Goal: Task Accomplishment & Management: Complete application form

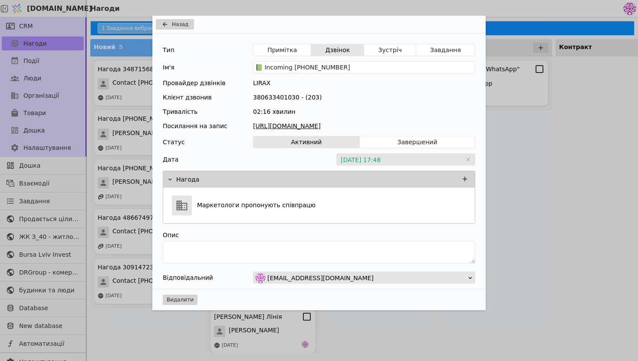
scroll to position [53, 0]
click at [545, 89] on div "Назад Тип Примітка Дзвінок Зустріч Завдання Ім'я 📗 Incoming [PHONE_NUMBER] Пров…" at bounding box center [319, 180] width 638 height 361
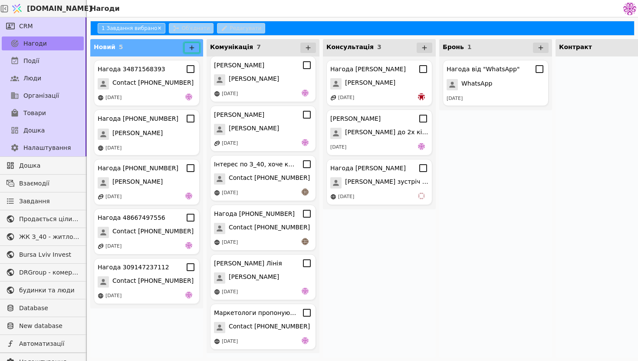
click at [196, 48] on button at bounding box center [192, 48] width 16 height 10
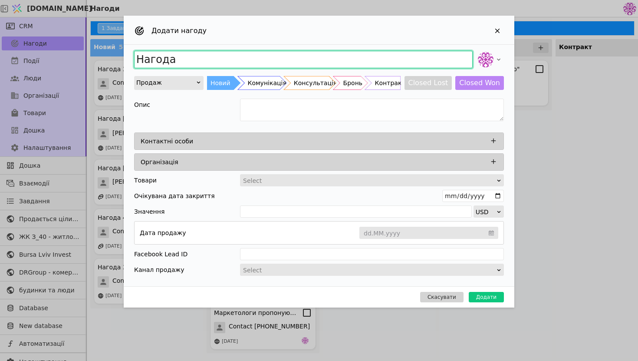
drag, startPoint x: 295, startPoint y: 58, endPoint x: 158, endPoint y: 37, distance: 138.7
click at [158, 37] on div "Додати нагоду Нагода Продаж Новий Комунікація Консультація Бронь Контракт Close…" at bounding box center [319, 162] width 391 height 292
type input "Б"
type input "[PERSON_NAME]"
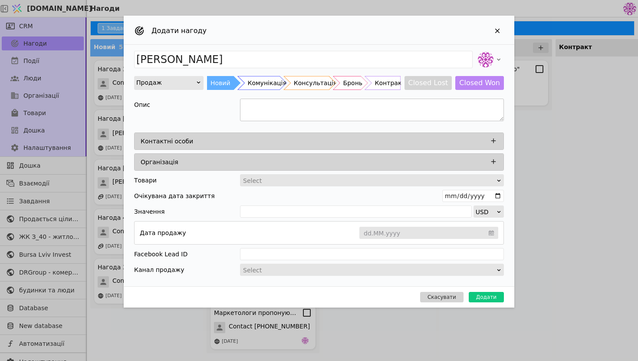
click at [265, 108] on textarea "Add Opportunity" at bounding box center [372, 109] width 264 height 23
type textarea "Інтерес до квартир площею більше 100 квадратів і вищих поверхів"
click at [310, 137] on div "Контактні особи" at bounding box center [322, 141] width 362 height 12
click at [492, 139] on icon "Add Opportunity" at bounding box center [493, 141] width 8 height 8
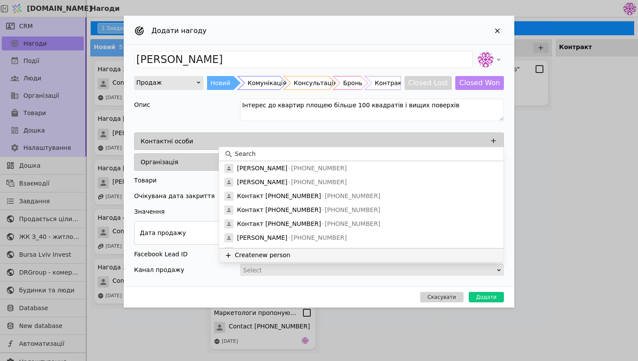
click at [292, 254] on button "Create new person" at bounding box center [361, 255] width 284 height 14
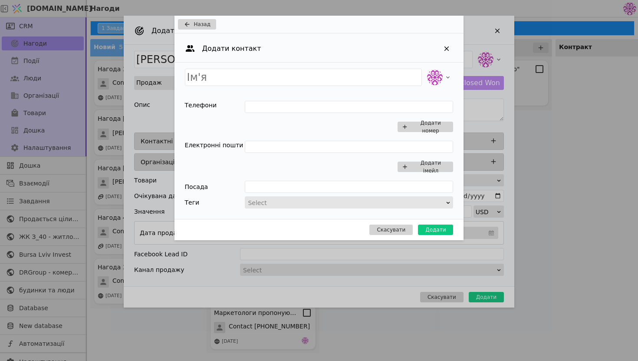
click at [304, 202] on div "Add Opportunity" at bounding box center [346, 203] width 198 height 12
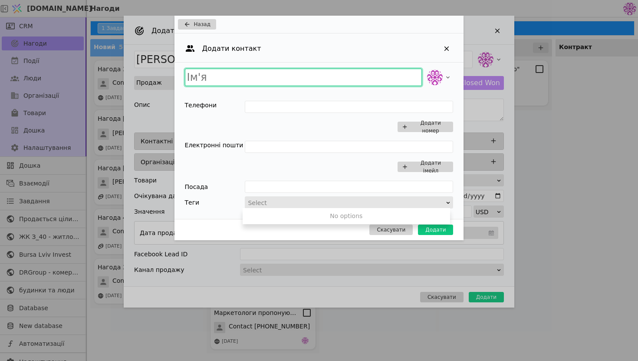
click at [261, 77] on input "Add Opportunity" at bounding box center [303, 77] width 237 height 17
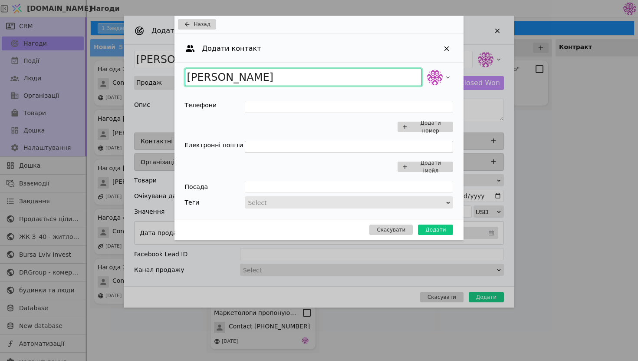
type input "[PERSON_NAME]"
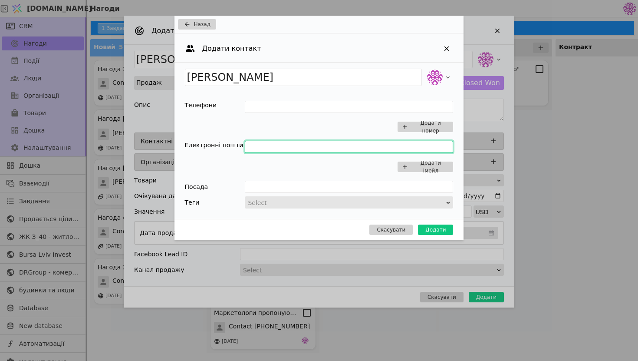
click at [292, 148] on input "Add Opportunity" at bounding box center [349, 147] width 208 height 12
type input """
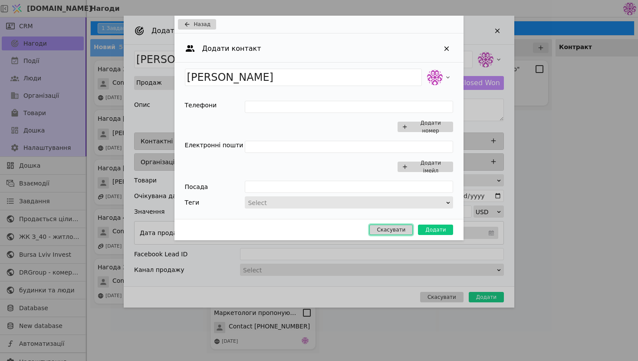
click at [397, 230] on button "Скасувати" at bounding box center [390, 229] width 43 height 10
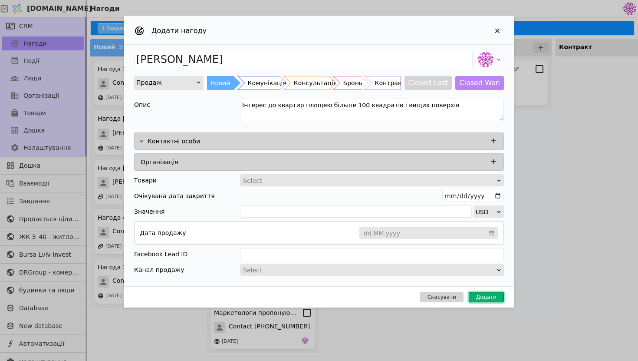
click at [487, 295] on button "Додати" at bounding box center [486, 297] width 35 height 10
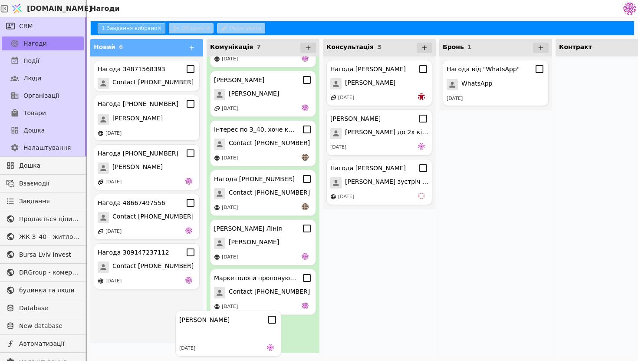
scroll to position [53, 0]
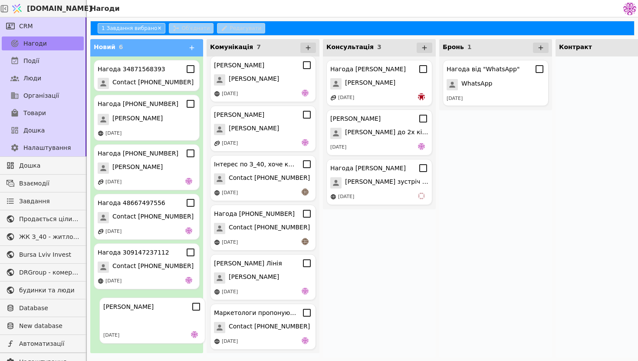
drag, startPoint x: 152, startPoint y: 310, endPoint x: 162, endPoint y: 315, distance: 11.1
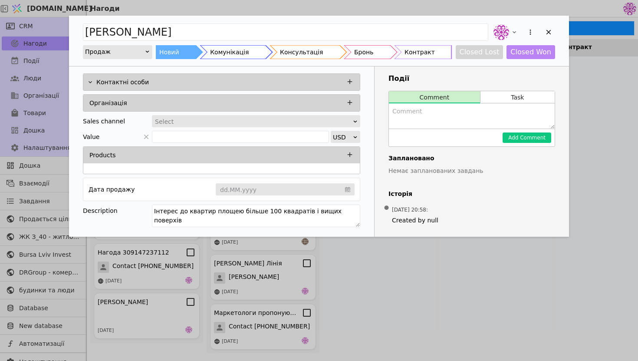
click at [408, 108] on textarea "Add Opportunity" at bounding box center [472, 115] width 166 height 25
click at [270, 118] on div "Select" at bounding box center [253, 121] width 197 height 12
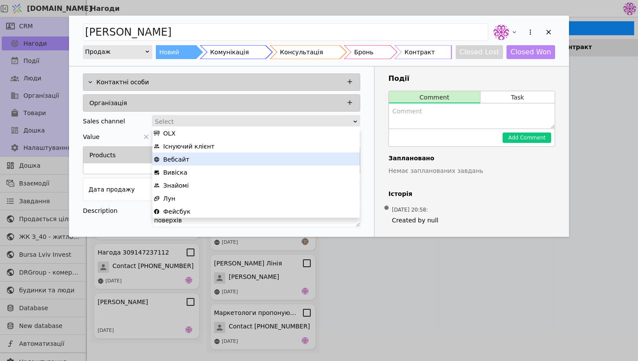
click at [206, 160] on div "Вебсайт" at bounding box center [256, 159] width 205 height 13
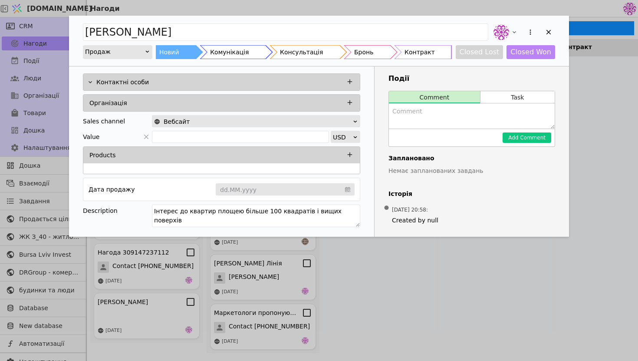
click at [432, 112] on textarea "Add Opportunity" at bounding box center [472, 115] width 166 height 25
type textarea "Y"
type textarea "Телеграм, @yuriykhavyk"
click at [516, 137] on button "Add Comment" at bounding box center [526, 137] width 49 height 10
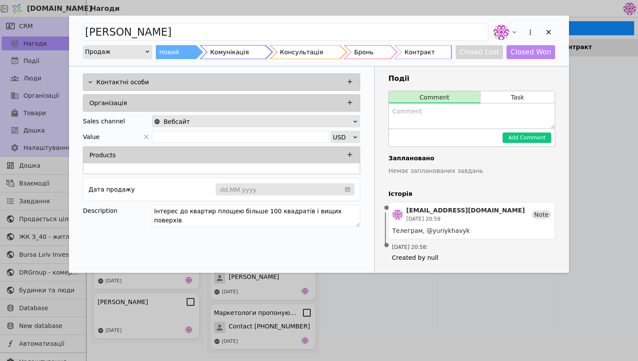
click at [302, 85] on div "Контактні особи" at bounding box center [227, 82] width 263 height 12
click at [272, 105] on div "Організація" at bounding box center [223, 103] width 269 height 12
click at [347, 79] on icon "Add Opportunity" at bounding box center [350, 82] width 8 height 8
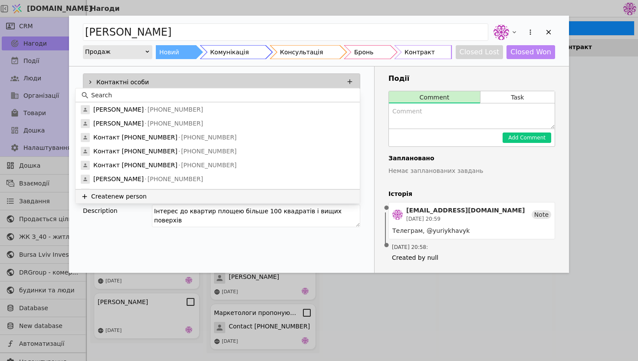
click at [155, 196] on button "Create new person" at bounding box center [217, 196] width 284 height 14
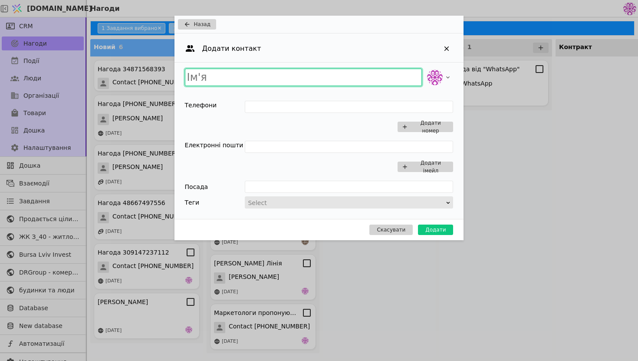
click at [318, 78] on input "Add Opportunity" at bounding box center [303, 77] width 237 height 17
type input ">"
type input "<"
type input ">"
type input "Б"
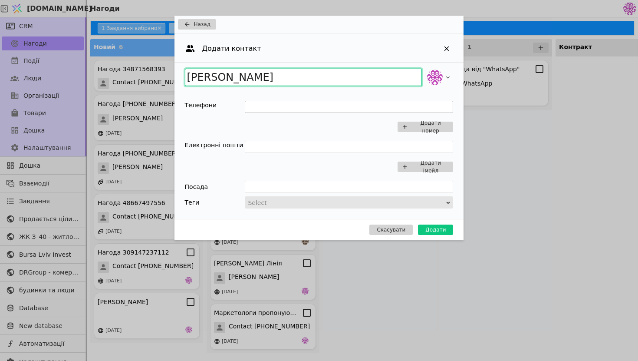
type input "[PERSON_NAME]"
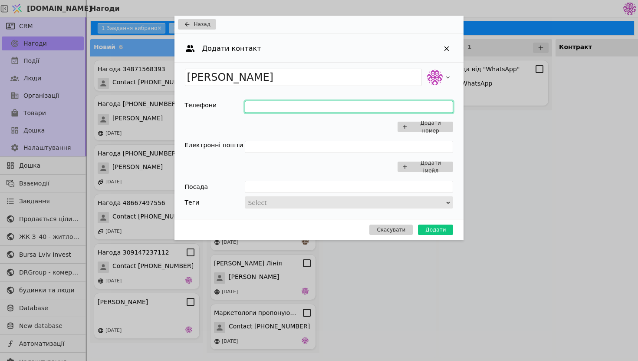
click at [300, 106] on input "Add Opportunity" at bounding box center [349, 107] width 208 height 12
type input "0636017185"
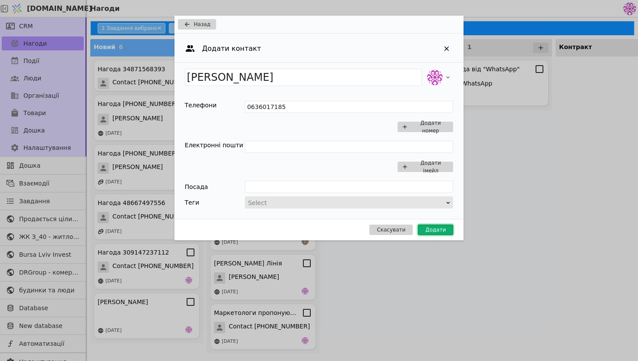
click at [444, 226] on button "Додати" at bounding box center [435, 229] width 35 height 10
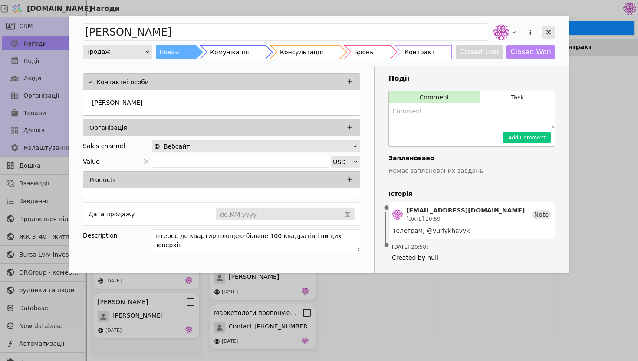
click at [550, 32] on icon "Add Opportunity" at bounding box center [549, 32] width 8 height 8
